Goal: Feedback & Contribution: Submit feedback/report problem

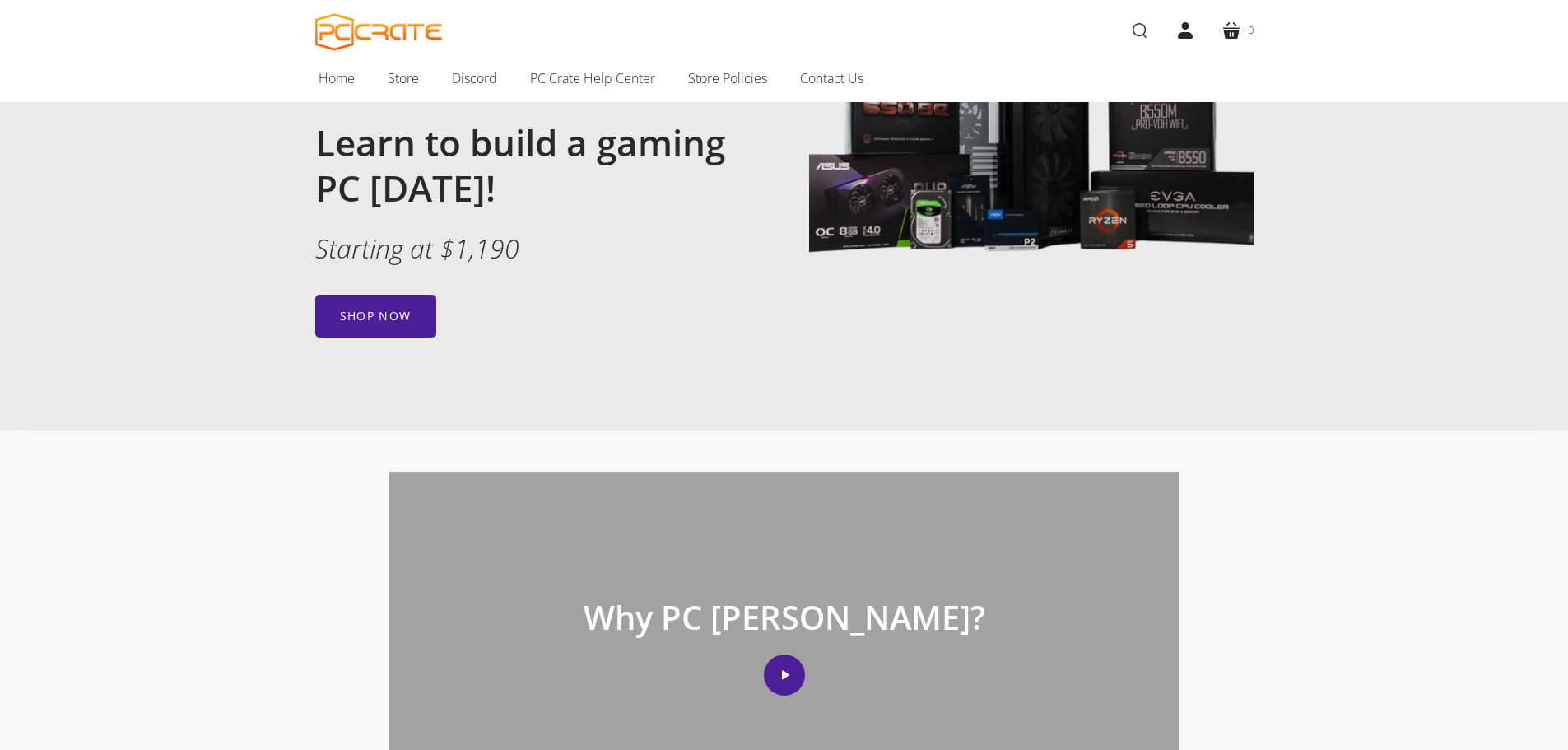
scroll to position [247, 0]
click at [379, 318] on link "Shop now" at bounding box center [375, 315] width 121 height 43
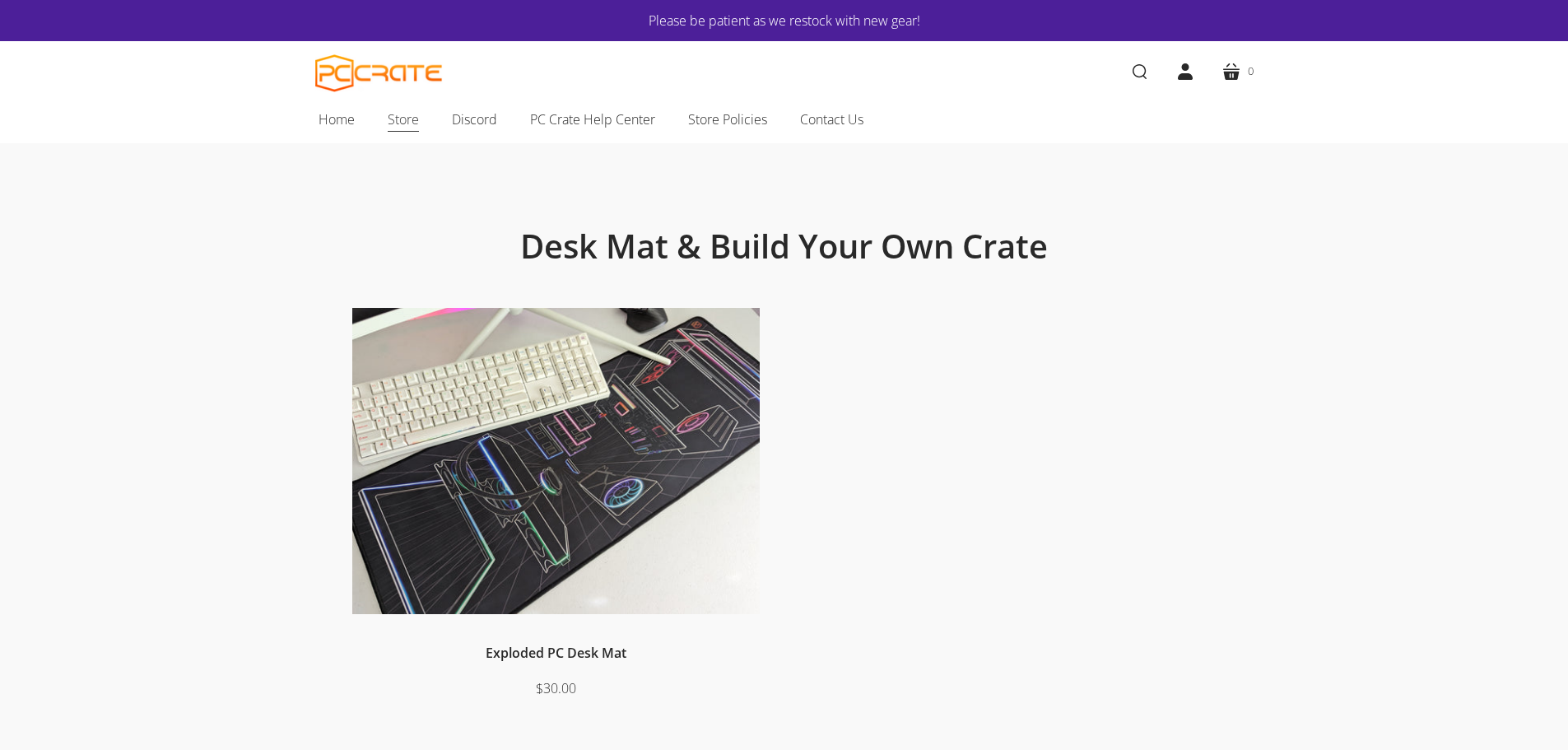
click at [396, 119] on span "Store" at bounding box center [404, 119] width 31 height 21
click at [732, 28] on link "Please be patient as we restock with new gear!" at bounding box center [784, 20] width 840 height 21
click at [412, 119] on span "Store" at bounding box center [404, 119] width 31 height 21
click at [820, 122] on span "Contact Us" at bounding box center [832, 119] width 63 height 21
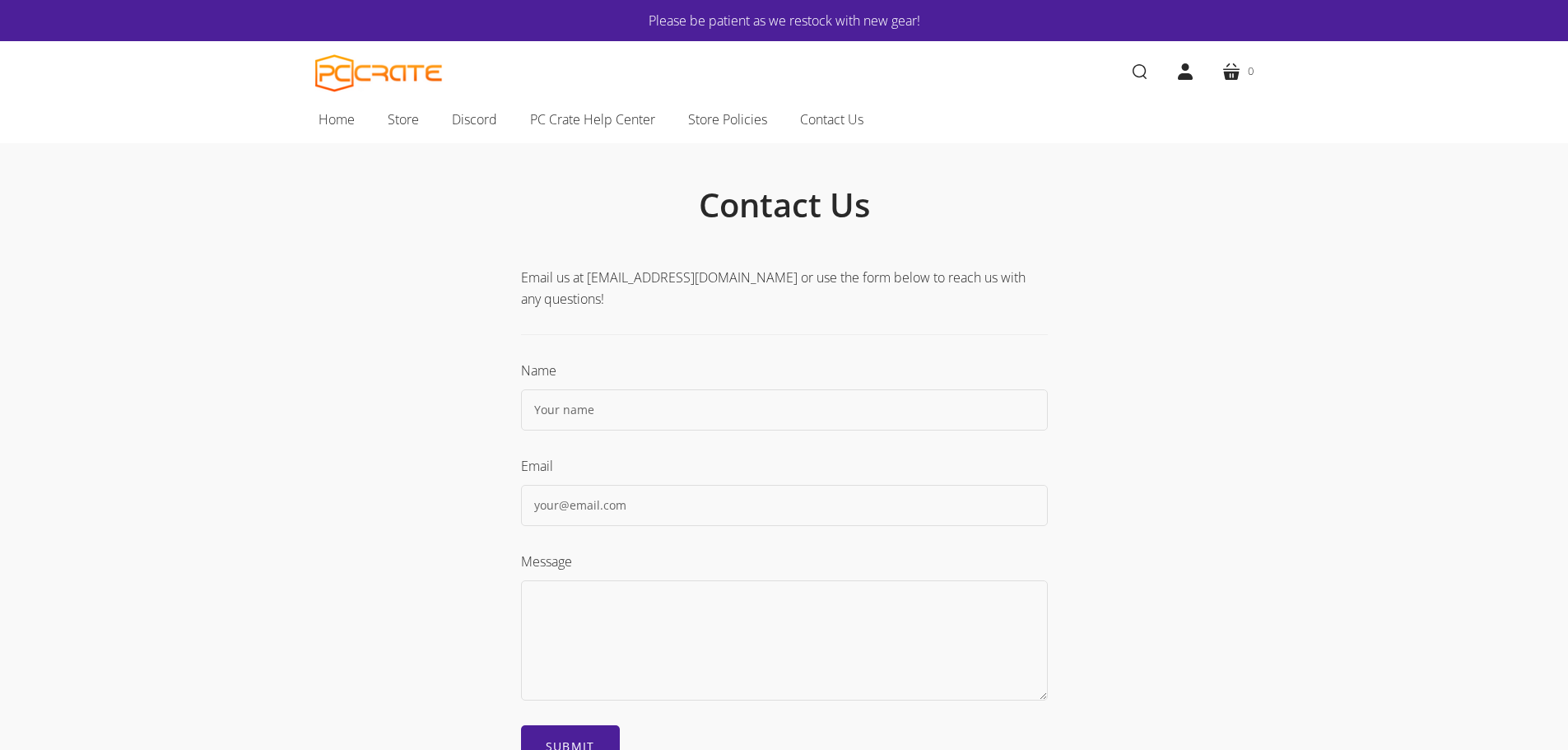
click at [592, 415] on input "text" at bounding box center [784, 409] width 527 height 41
type input "[PERSON_NAME]"
click at [613, 497] on input "text" at bounding box center [784, 506] width 527 height 41
type input "[EMAIL_ADDRESS][DOMAIN_NAME]"
click at [581, 599] on textarea at bounding box center [784, 641] width 527 height 120
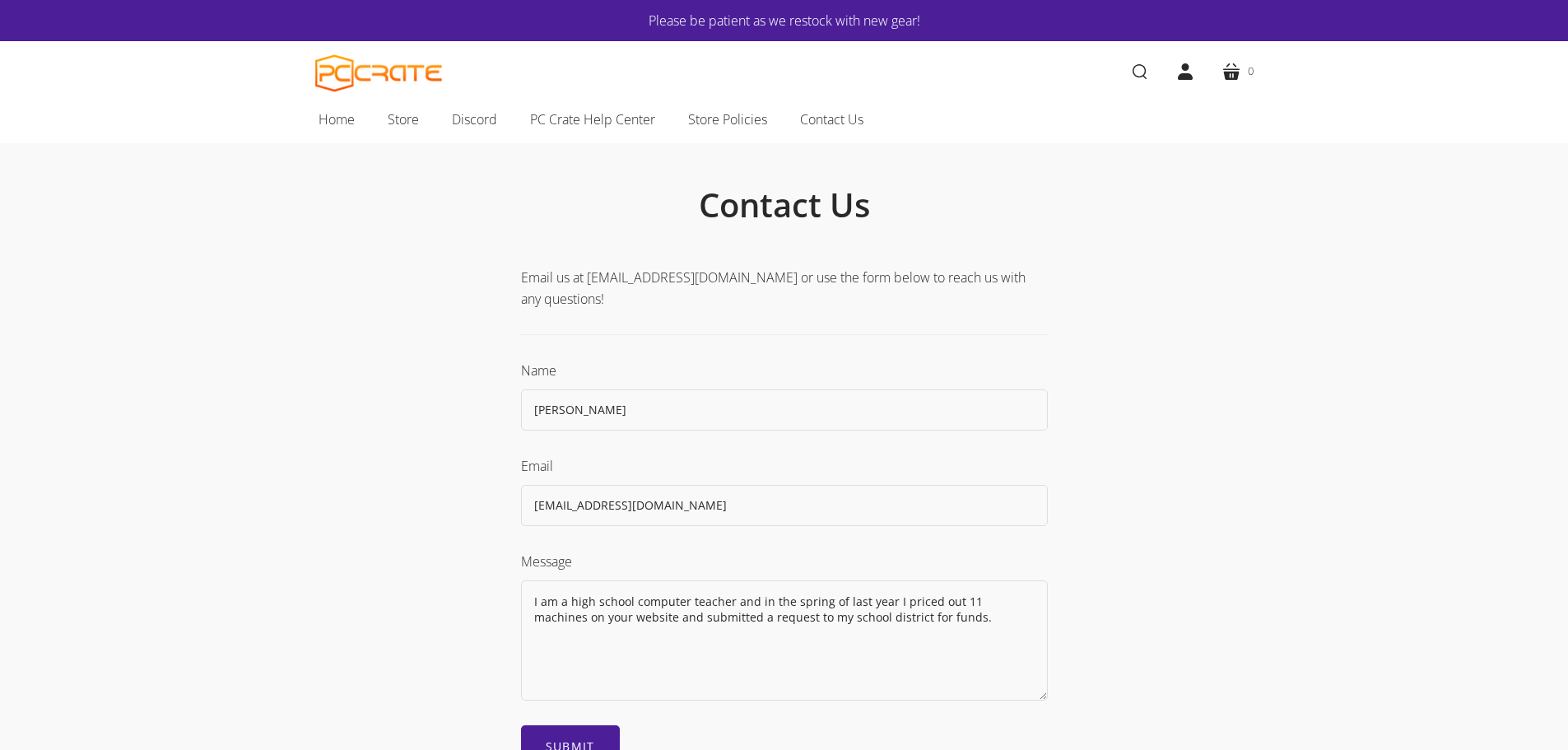
drag, startPoint x: 864, startPoint y: 619, endPoint x: 875, endPoint y: 619, distance: 11.0
click at [864, 619] on textarea "I am a high school computer teacher and in the spring of last year I priced out…" at bounding box center [784, 641] width 527 height 120
click at [960, 624] on textarea "I am a high school computer teacher and in the spring of last year I priced out…" at bounding box center [784, 641] width 527 height 120
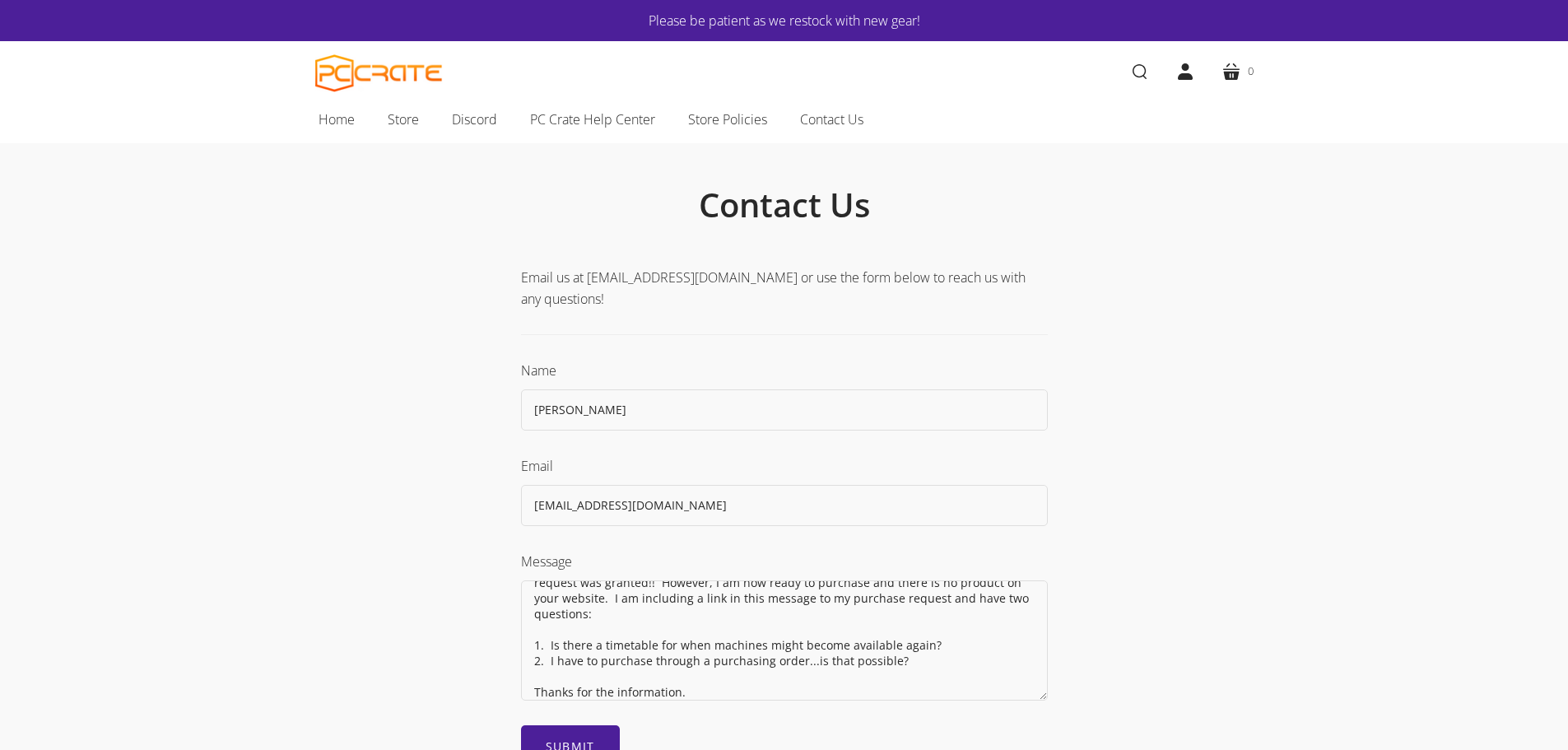
scroll to position [66, 0]
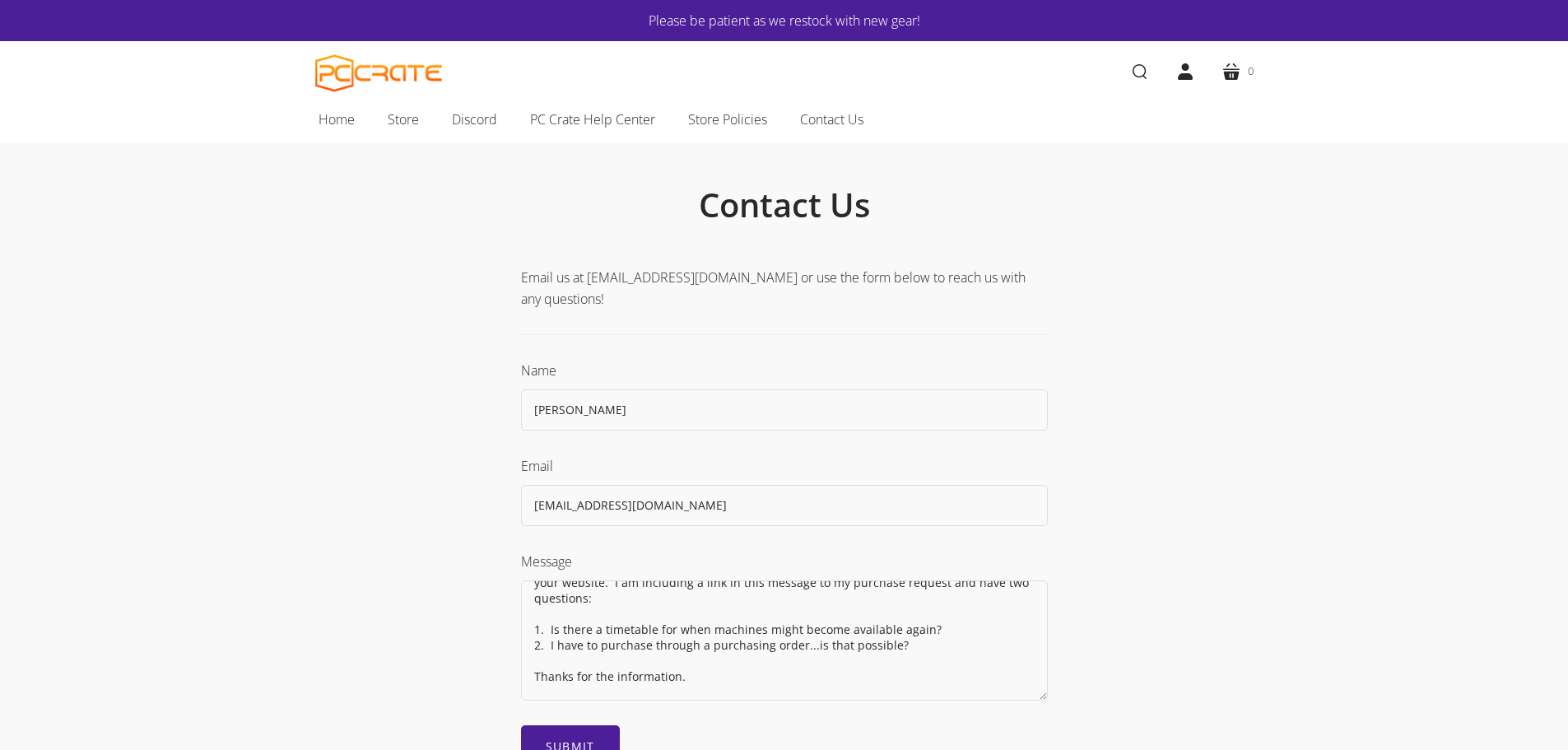
paste textarea "[URL][DOMAIN_NAME]"
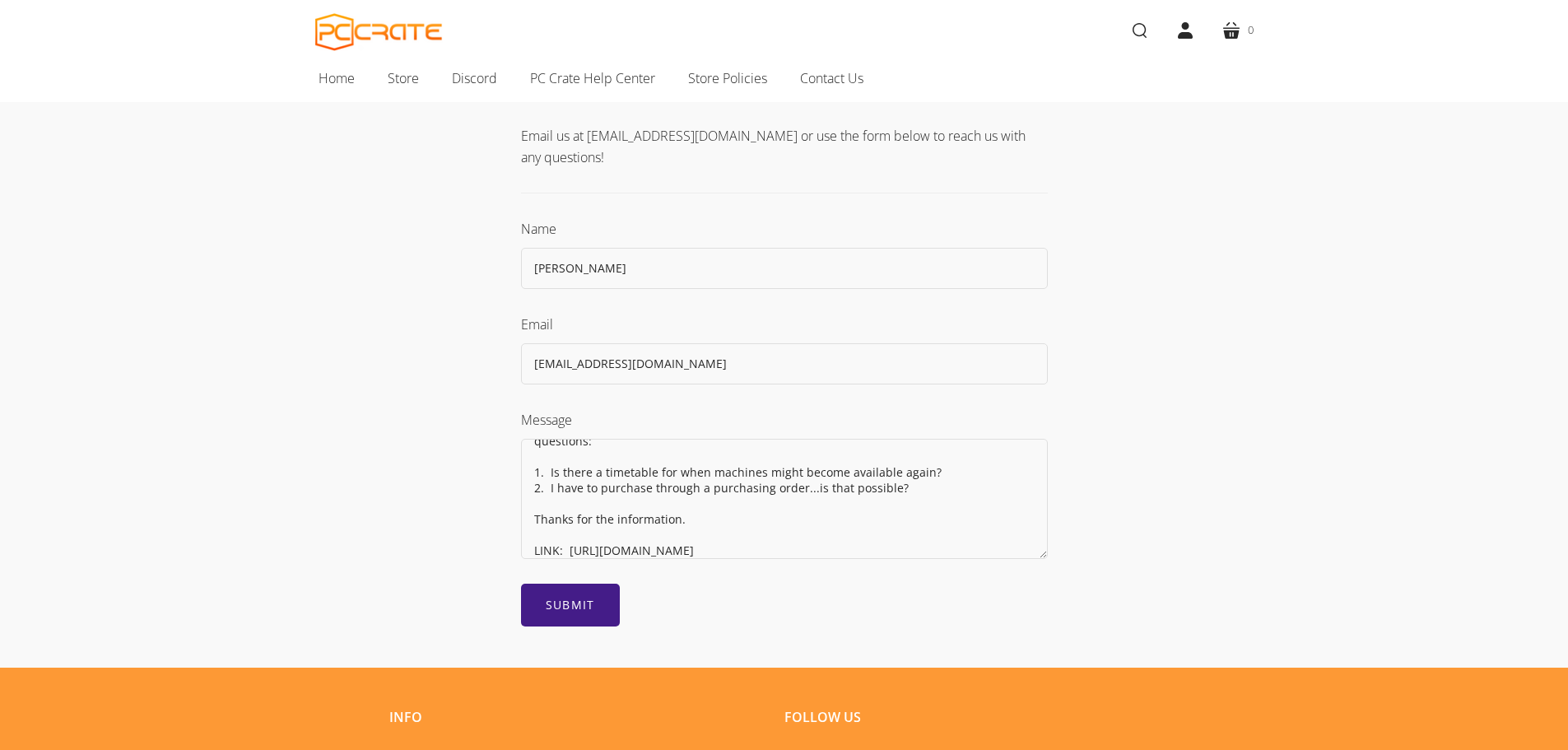
scroll to position [165, 0]
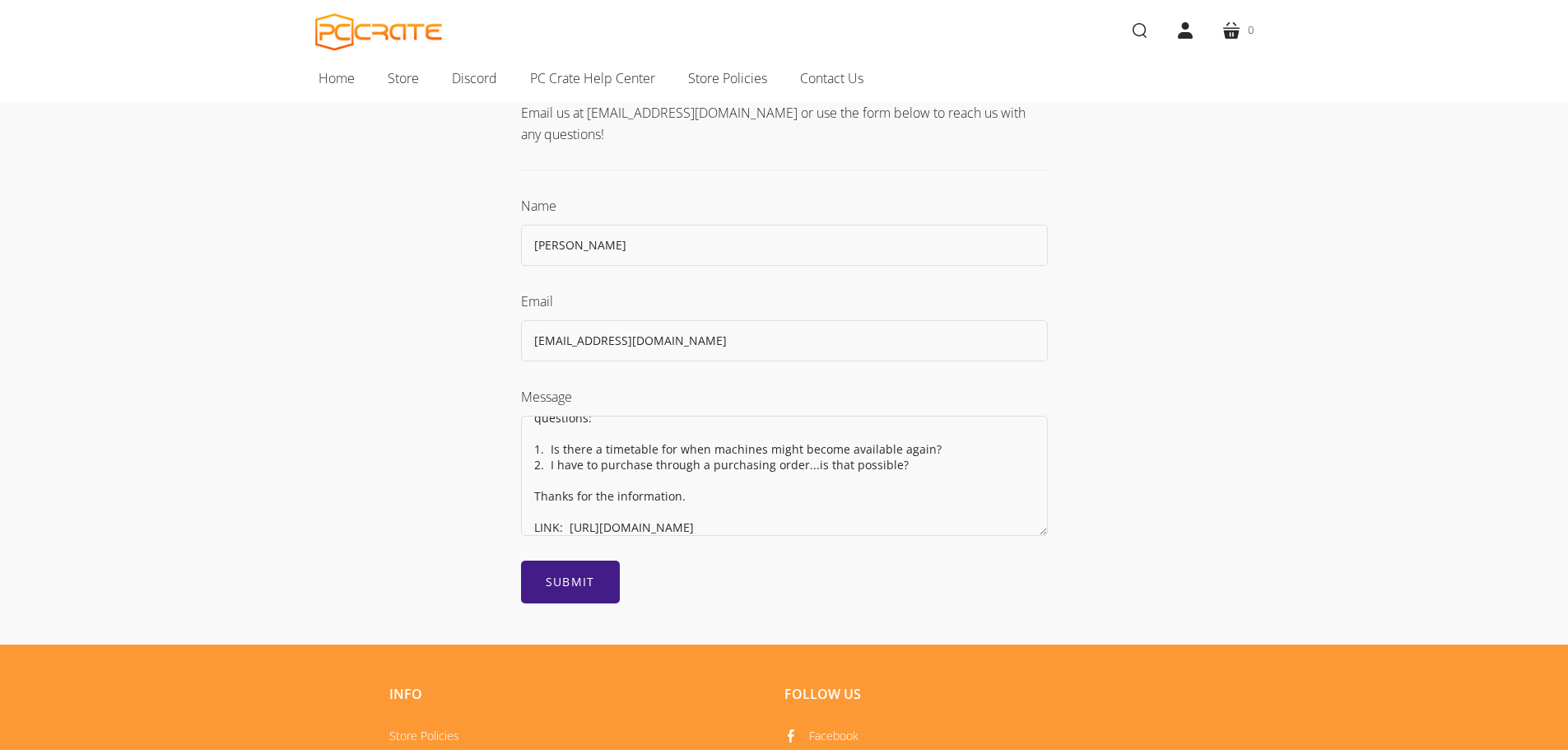
type textarea "I am a high school computer teacher and in the spring of last year I priced out…"
click at [557, 573] on input "Submit" at bounding box center [571, 581] width 99 height 43
